Goal: Task Accomplishment & Management: Manage account settings

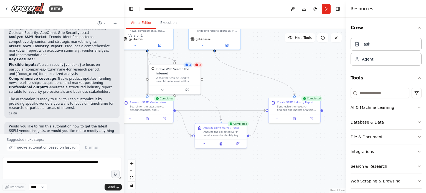
drag, startPoint x: 246, startPoint y: 100, endPoint x: 239, endPoint y: 76, distance: 24.2
click at [239, 74] on div ".deletable-edge-delete-btn { width: 20px; height: 20px; border: 0px solid #ffff…" at bounding box center [235, 111] width 222 height 164
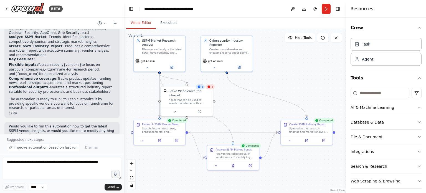
drag, startPoint x: 256, startPoint y: 56, endPoint x: 267, endPoint y: 80, distance: 26.1
click at [267, 80] on div ".deletable-edge-delete-btn { width: 20px; height: 20px; border: 0px solid #ffff…" at bounding box center [235, 111] width 222 height 164
click at [241, 16] on header "**********" at bounding box center [235, 9] width 222 height 18
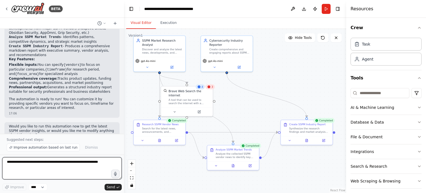
click at [83, 168] on textarea at bounding box center [62, 168] width 120 height 22
type textarea "**********"
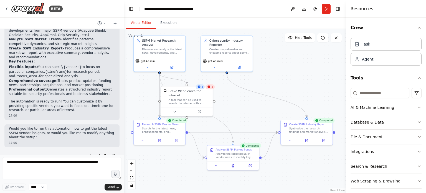
click at [28, 153] on div "SSPM Vendor News & Insights 17:05 ▶ Thought process I can help you create an au…" at bounding box center [62, 92] width 124 height 126
click at [64, 151] on div "can i send a Email? 09:18" at bounding box center [61, 158] width 115 height 14
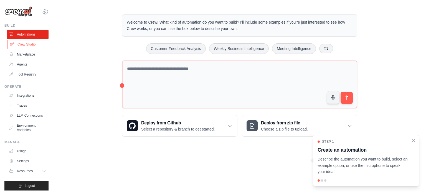
click at [32, 42] on link "Crew Studio" at bounding box center [28, 44] width 42 height 9
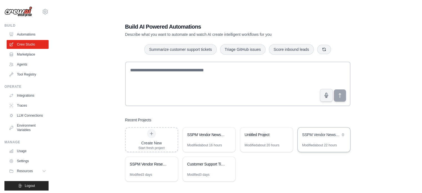
click at [319, 134] on div "SSPM Vendor News Intelligence" at bounding box center [321, 135] width 38 height 6
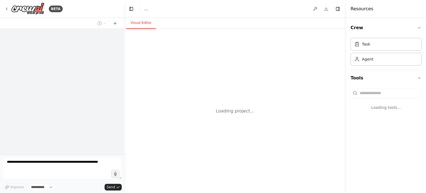
select select "****"
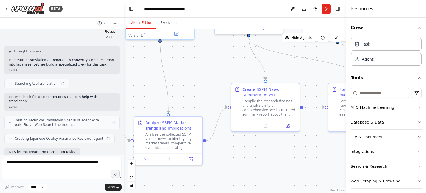
drag, startPoint x: 210, startPoint y: 140, endPoint x: 115, endPoint y: 69, distance: 118.6
click at [112, 68] on div "BETA Summarize the latest news about SSPM vendors. 11:03 ▶ Thought process I'm …" at bounding box center [213, 96] width 426 height 193
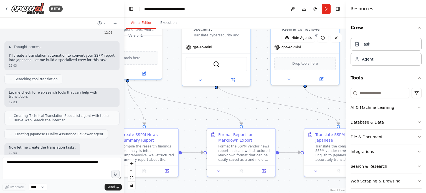
drag, startPoint x: 219, startPoint y: 62, endPoint x: 99, endPoint y: 109, distance: 129.1
click at [99, 109] on div "BETA Summarize the latest news about SSPM vendors. 11:03 ▶ Thought process I'm …" at bounding box center [213, 96] width 426 height 193
drag, startPoint x: 271, startPoint y: 105, endPoint x: 239, endPoint y: 98, distance: 33.3
click at [239, 98] on icon "Edge from 51d314e1-3a45-4db1-a2e3-808bb718023f to ecfd955d-3144-4d7e-a6e3-1fd3f…" at bounding box center [277, 104] width 122 height 42
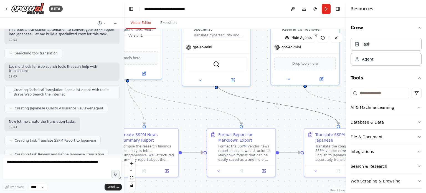
scroll to position [1248, 0]
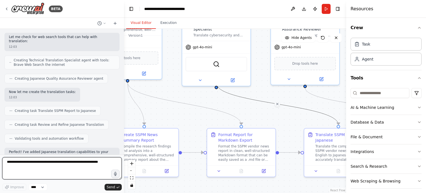
click at [75, 162] on textarea at bounding box center [62, 168] width 120 height 22
type textarea "**********"
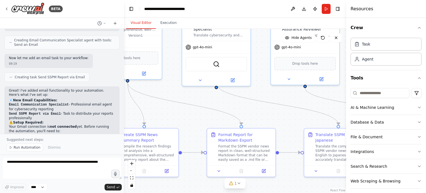
scroll to position [1635, 0]
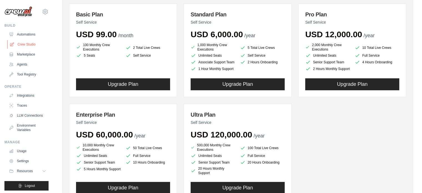
click at [21, 41] on link "Crew Studio" at bounding box center [28, 44] width 42 height 9
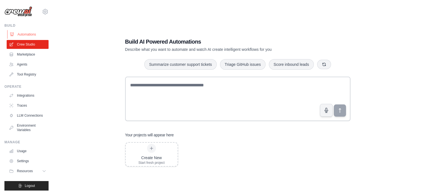
click at [32, 33] on link "Automations" at bounding box center [28, 34] width 42 height 9
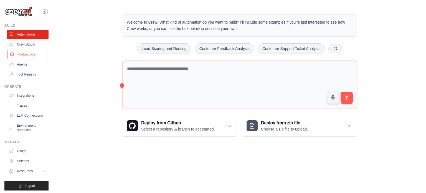
click at [34, 55] on link "Marketplace" at bounding box center [28, 54] width 42 height 9
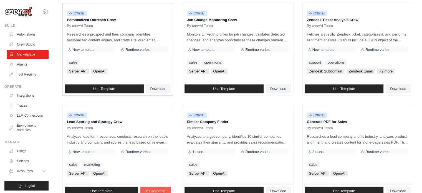
scroll to position [277, 0]
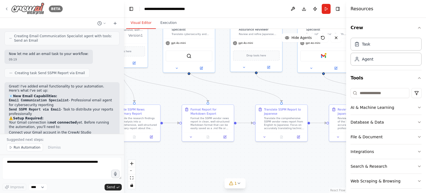
click at [34, 10] on img at bounding box center [27, 8] width 33 height 12
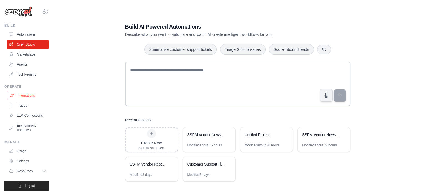
click at [38, 95] on link "Integrations" at bounding box center [28, 95] width 42 height 9
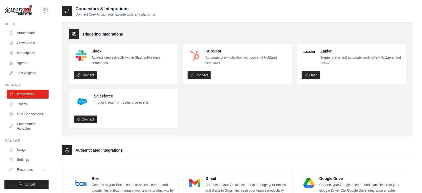
click at [32, 169] on ul "Usage Settings Resources Documentation Blog" at bounding box center [28, 159] width 42 height 29
click at [29, 164] on link "Settings" at bounding box center [28, 159] width 42 height 9
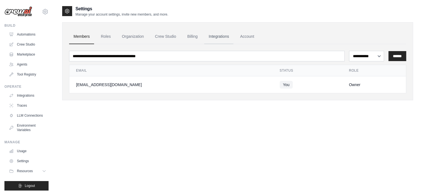
click at [222, 35] on link "Integrations" at bounding box center [218, 36] width 29 height 15
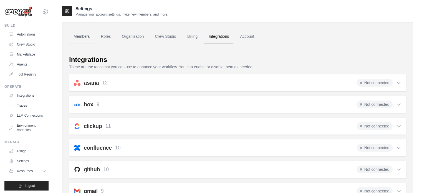
click at [75, 37] on link "Members" at bounding box center [81, 36] width 25 height 15
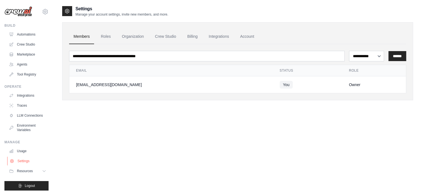
click at [33, 164] on link "Settings" at bounding box center [28, 160] width 42 height 9
click at [258, 34] on link "Account" at bounding box center [247, 36] width 23 height 15
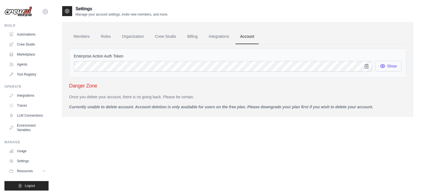
click at [381, 65] on icon "button" at bounding box center [383, 66] width 6 height 6
click at [364, 66] on icon "button" at bounding box center [367, 66] width 6 height 6
click at [378, 67] on button "Show" at bounding box center [388, 66] width 26 height 11
